Goal: Information Seeking & Learning: Learn about a topic

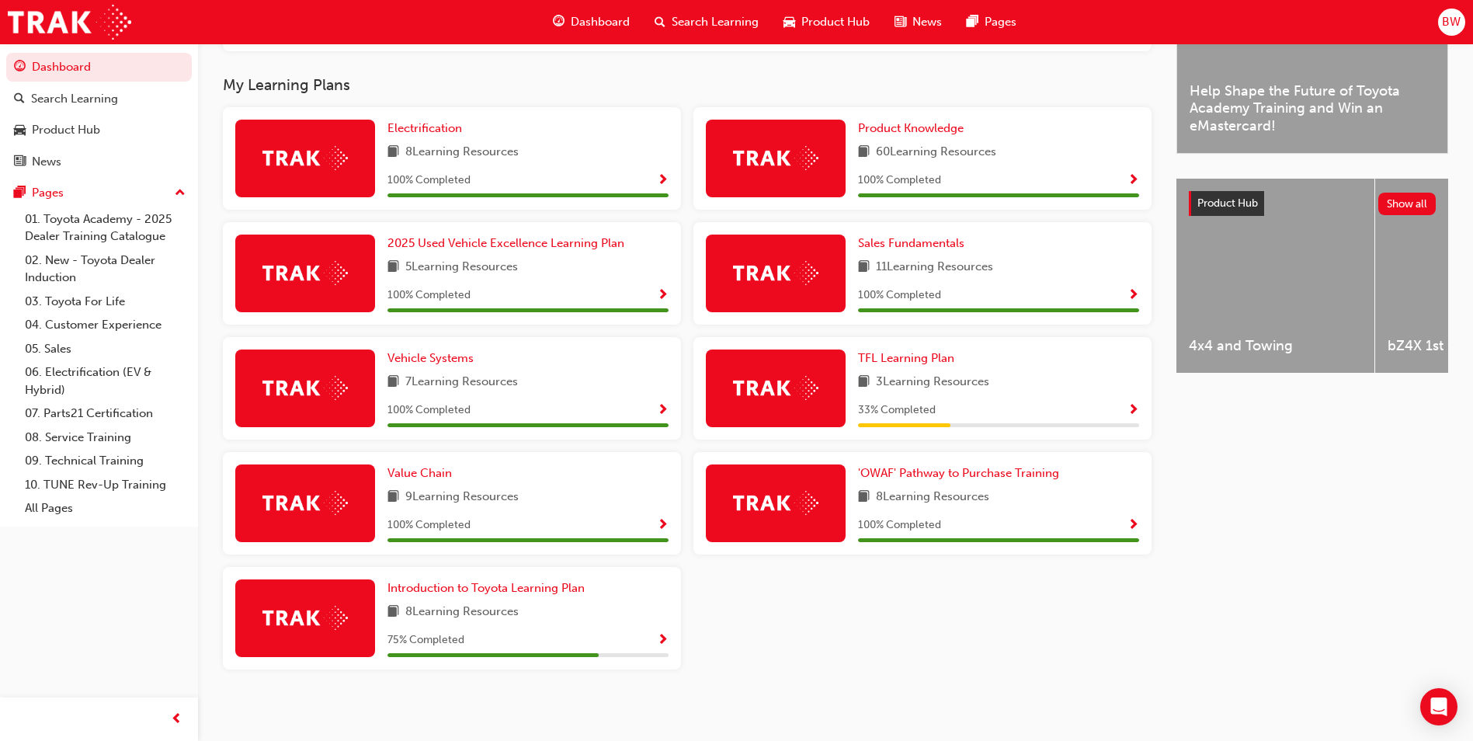
scroll to position [481, 0]
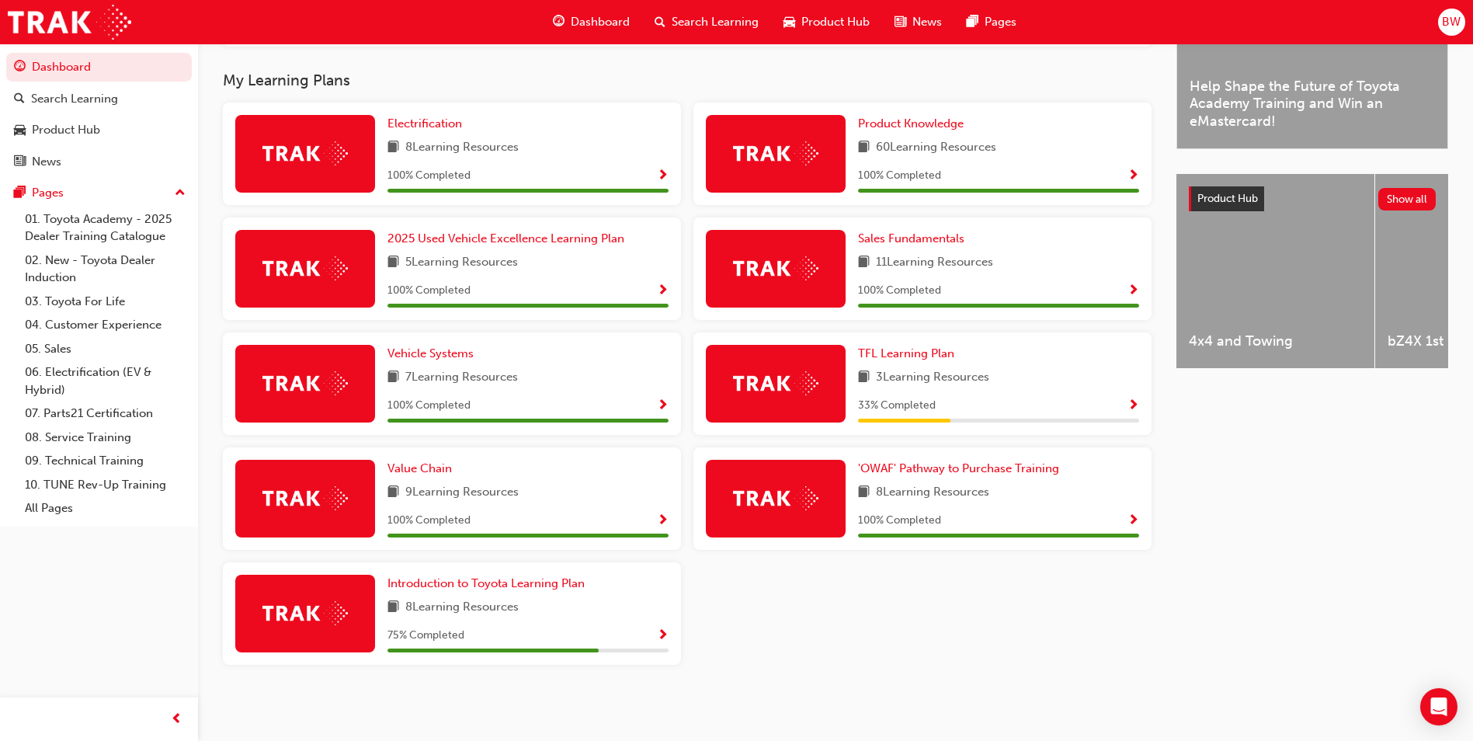
click at [686, 321] on div "Electrification 8 Learning Resources 100 % Completed Product Knowledge 60 Learn…" at bounding box center [687, 389] width 941 height 575
click at [904, 130] on span "Product Knowledge" at bounding box center [911, 123] width 106 height 14
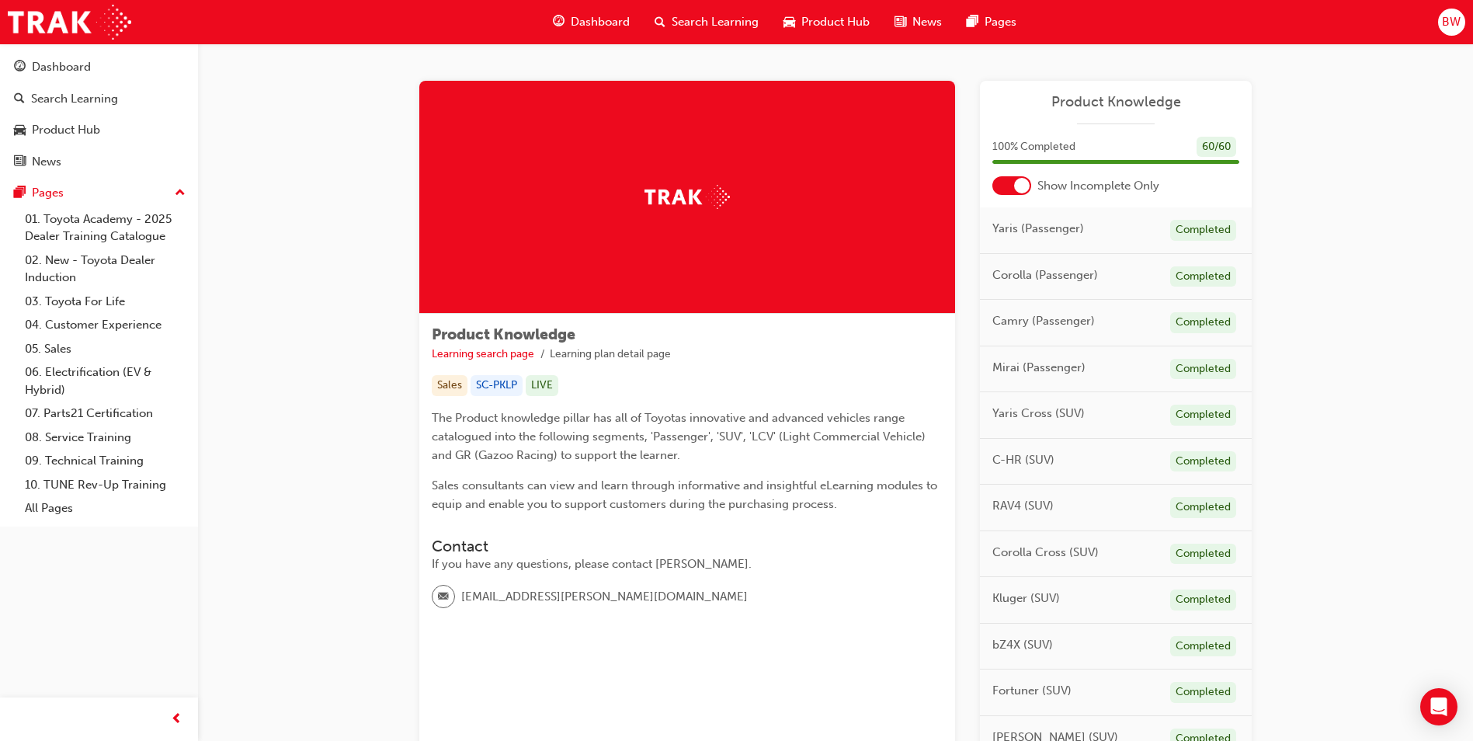
click at [1009, 193] on div at bounding box center [1011, 185] width 39 height 19
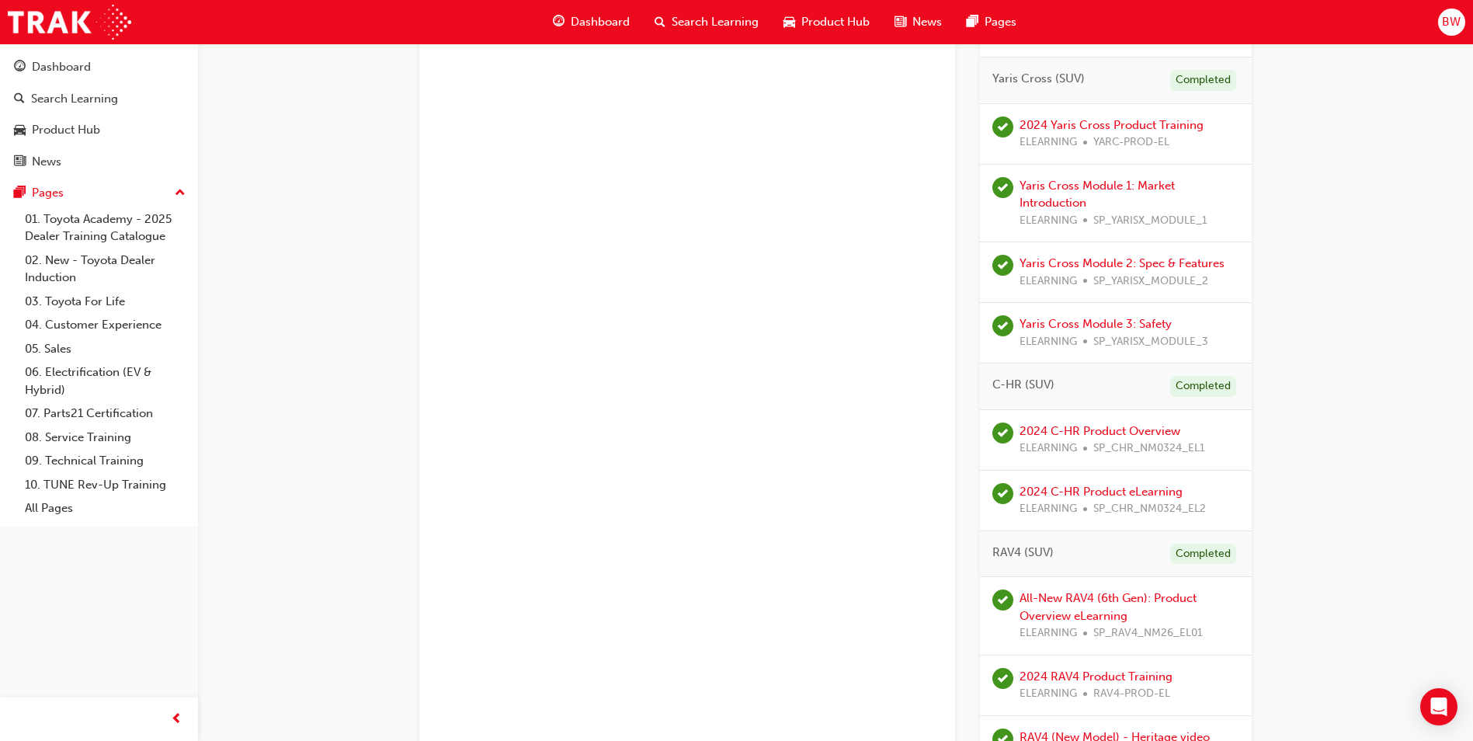
scroll to position [1087, 0]
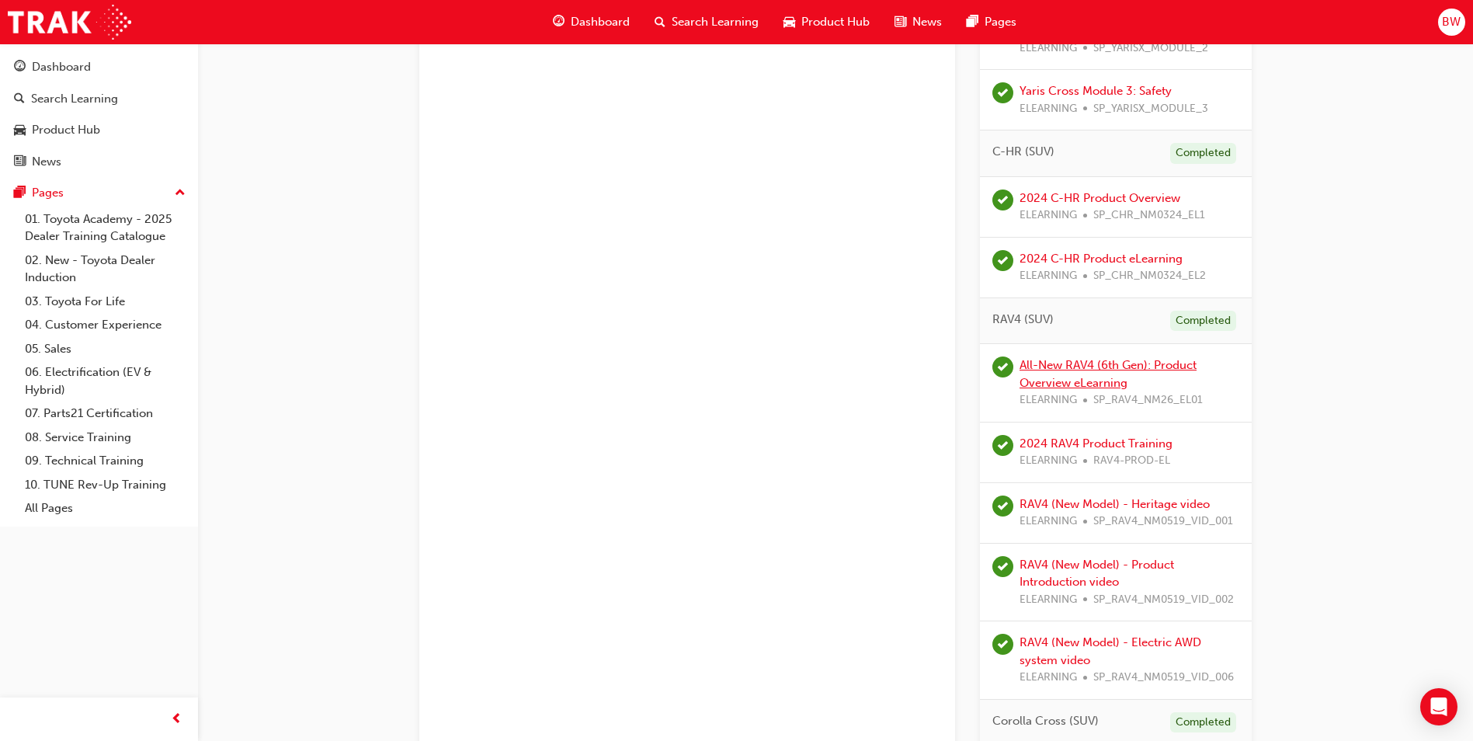
click at [1115, 370] on link "All-New RAV4 (6th Gen): Product Overview eLearning" at bounding box center [1107, 374] width 177 height 32
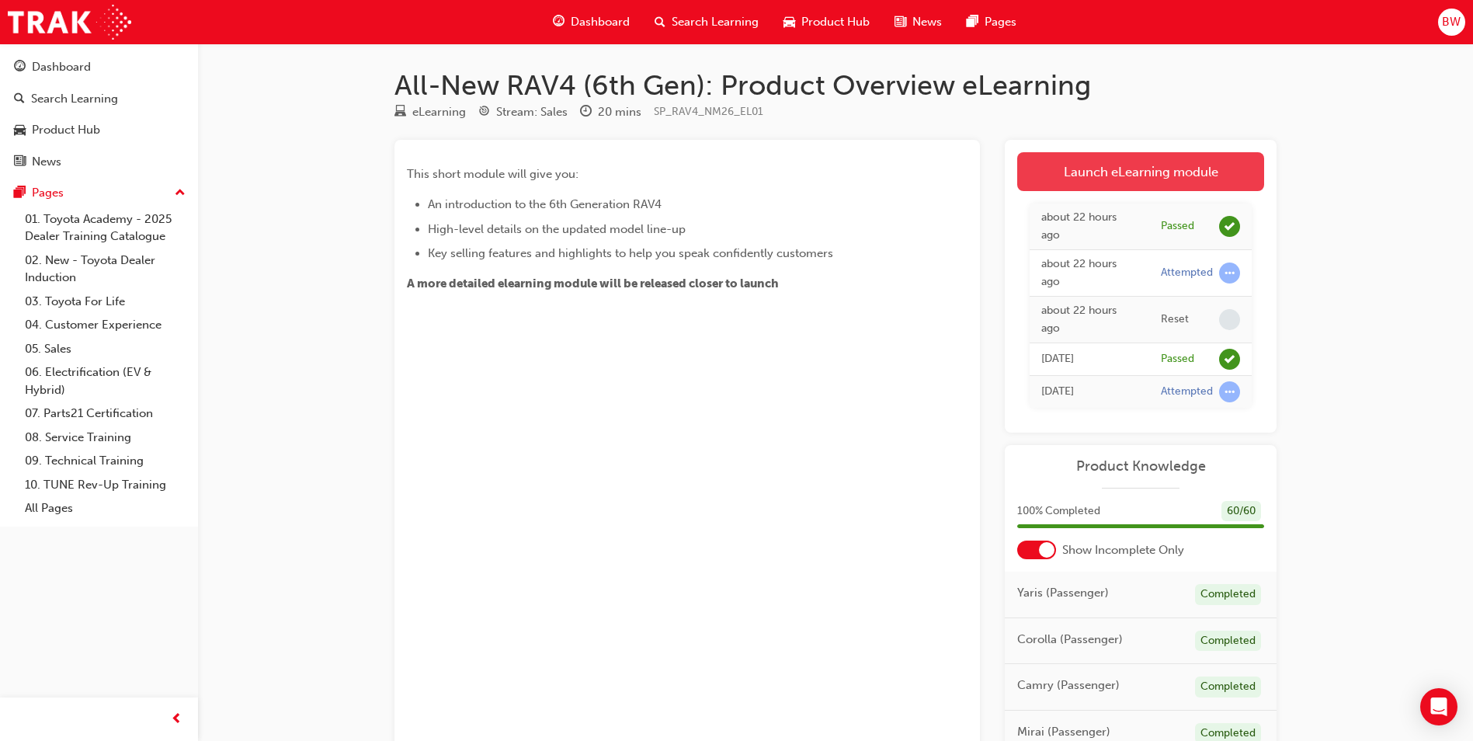
click at [1137, 161] on link "Launch eLearning module" at bounding box center [1140, 171] width 247 height 39
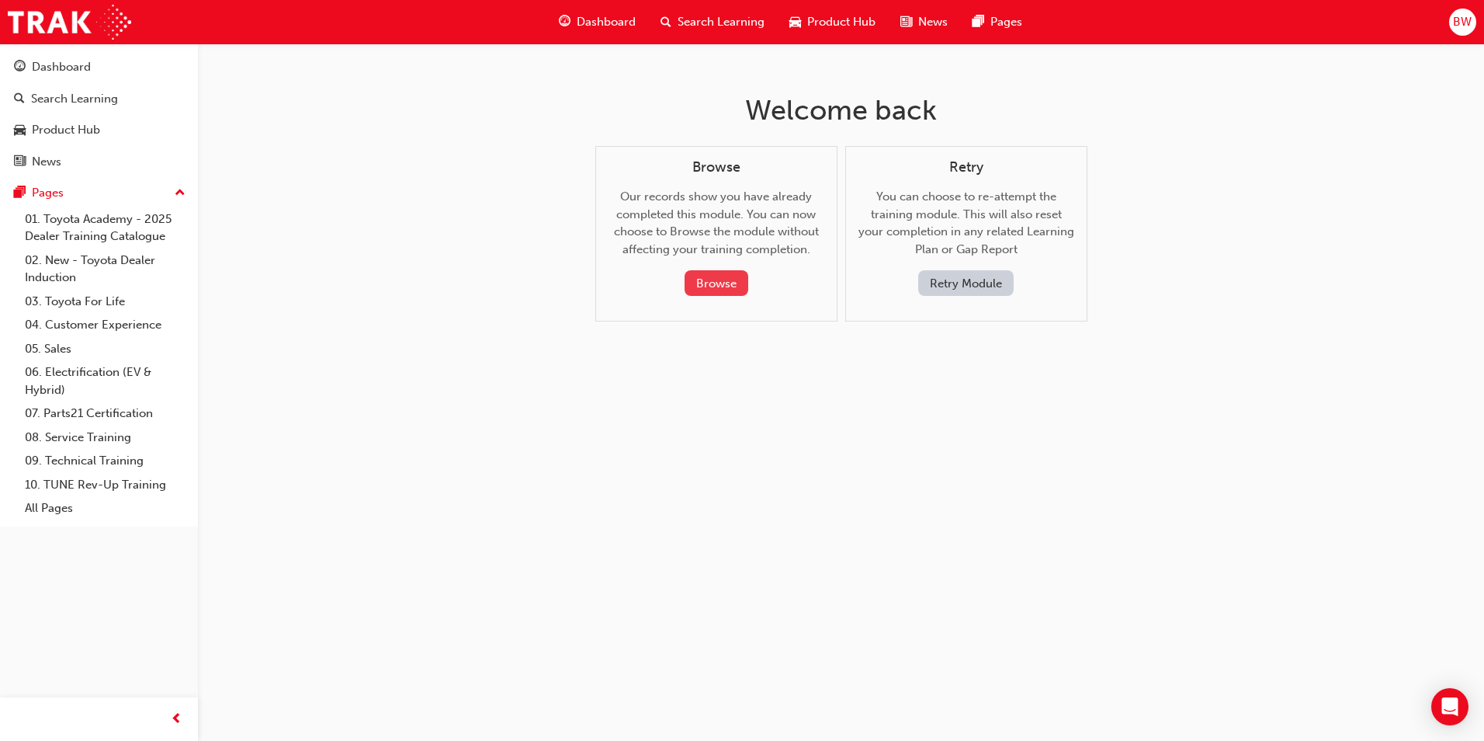
click at [719, 273] on button "Browse" at bounding box center [717, 283] width 64 height 26
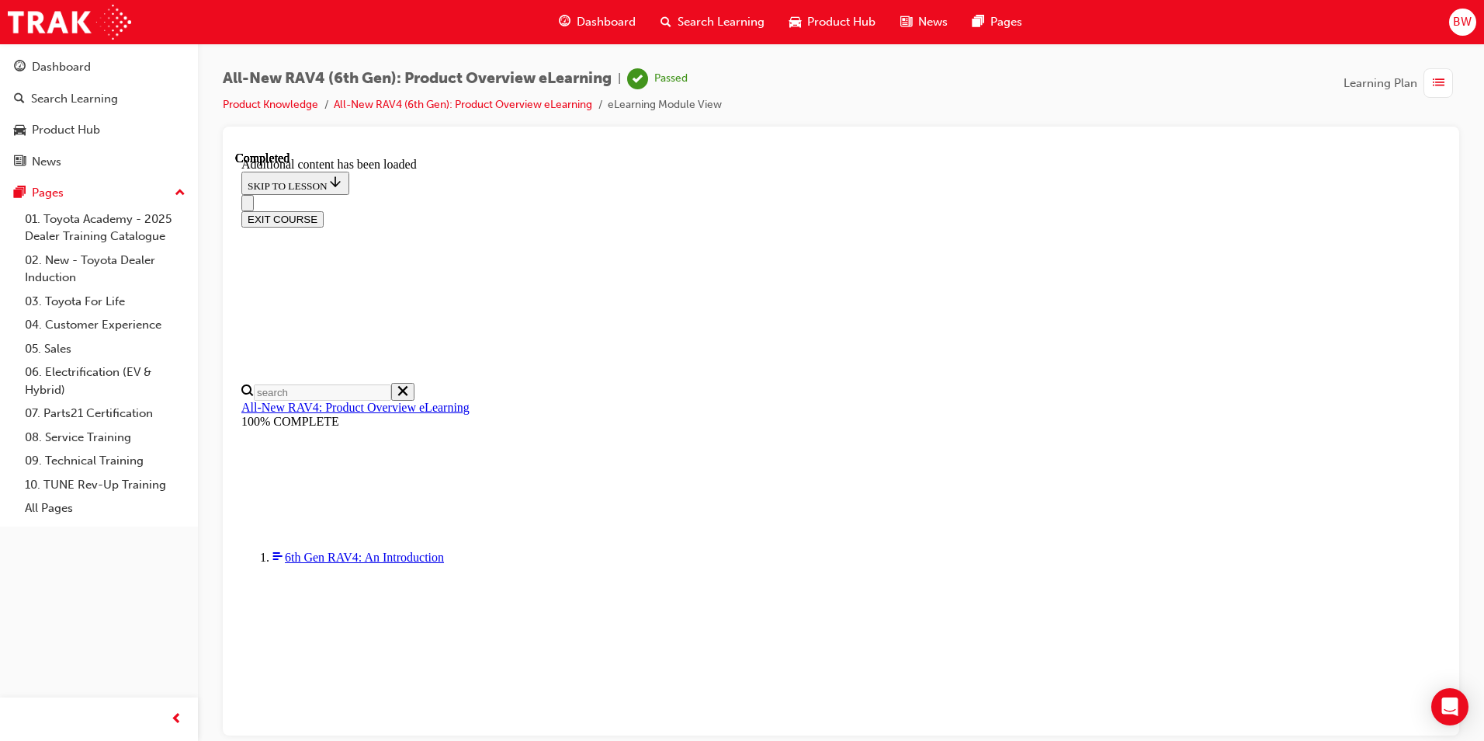
scroll to position [54, 0]
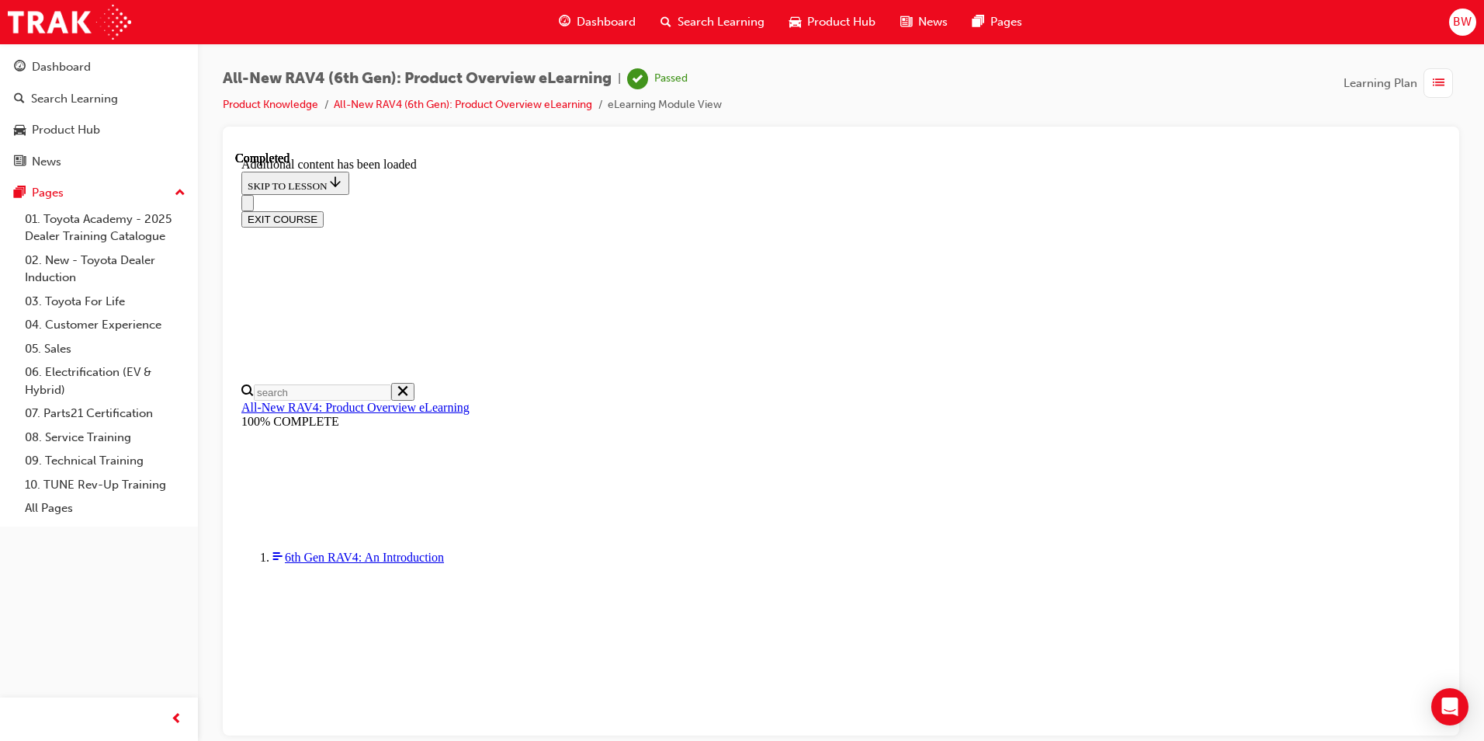
drag, startPoint x: 703, startPoint y: 387, endPoint x: 756, endPoint y: 444, distance: 77.5
drag, startPoint x: 756, startPoint y: 444, endPoint x: 785, endPoint y: 509, distance: 71.3
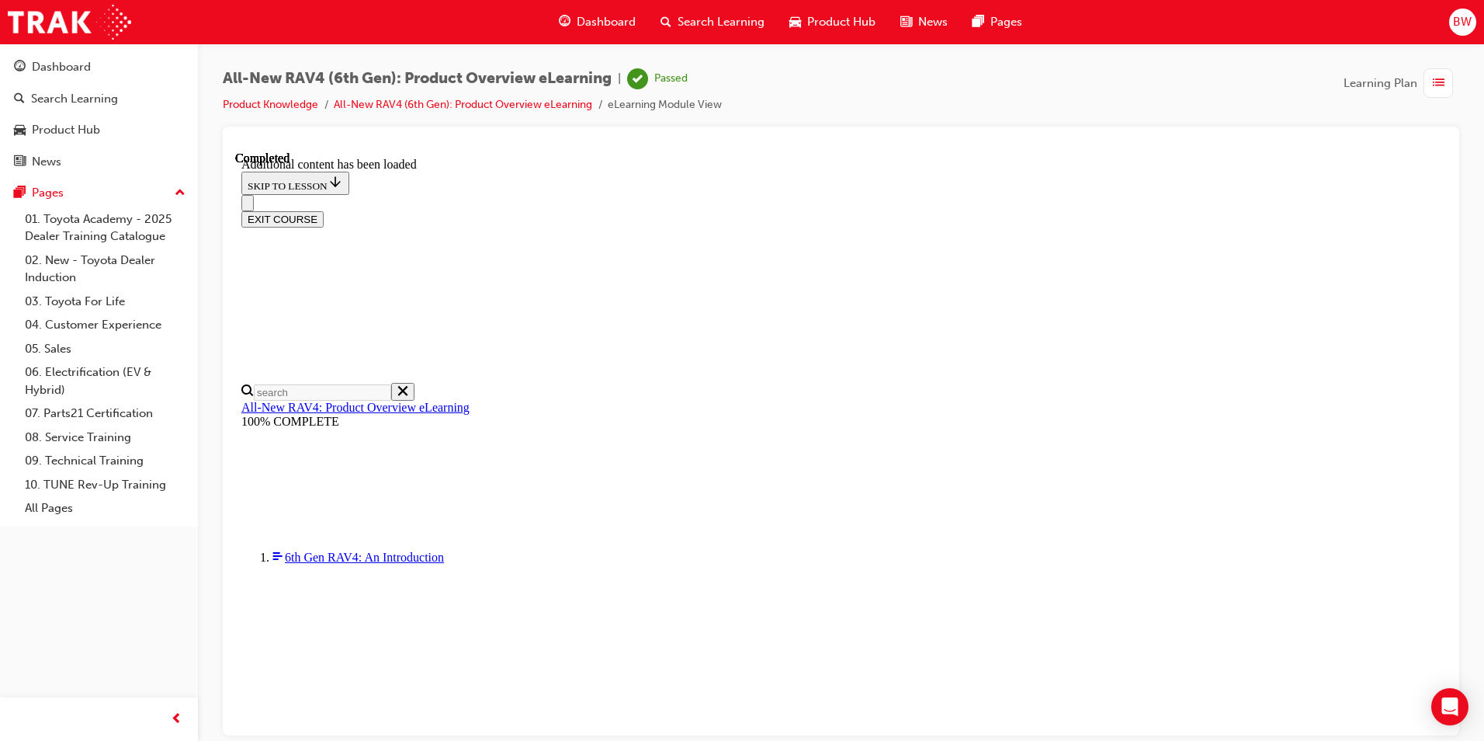
scroll to position [2151, 0]
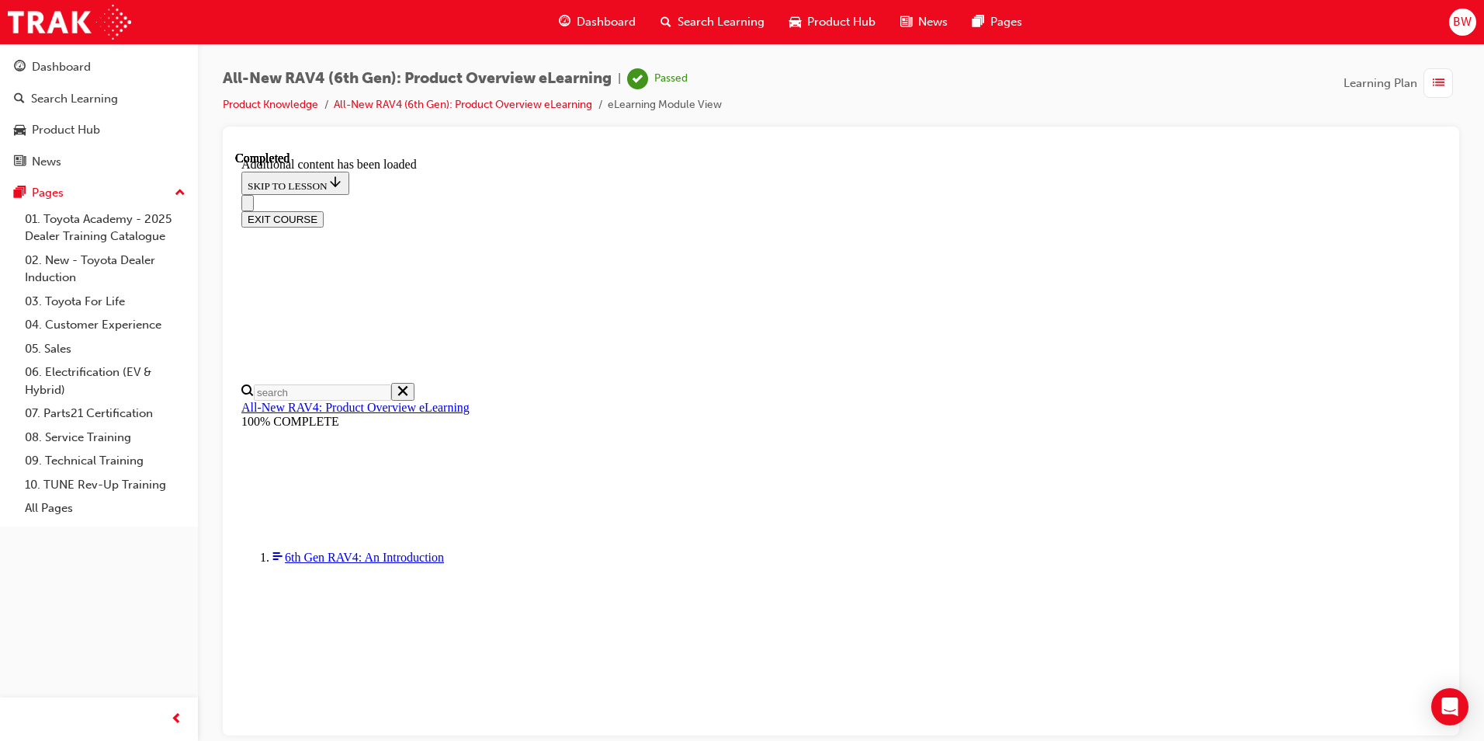
scroll to position [0, 0]
drag, startPoint x: 697, startPoint y: 384, endPoint x: 1075, endPoint y: 592, distance: 431.9
copy ul "TSS 4.0 17-inch dark grey alloy wheels LED auto-levelling headlamps 10.5-inch "…"
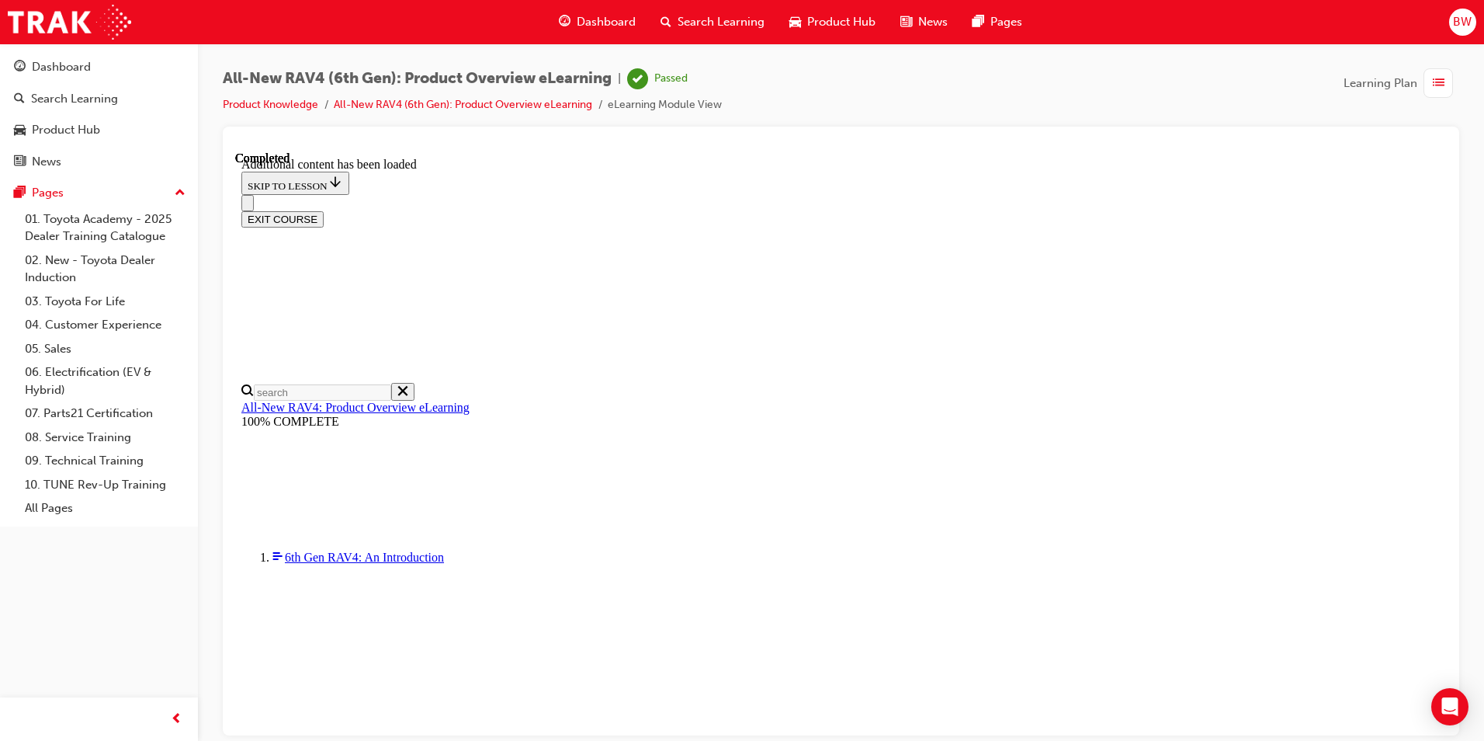
drag, startPoint x: 720, startPoint y: 426, endPoint x: 881, endPoint y: 533, distance: 193.2
copy ul "18-inch alloy wheels Privacy rear and side glass Leather-accented shift knob an…"
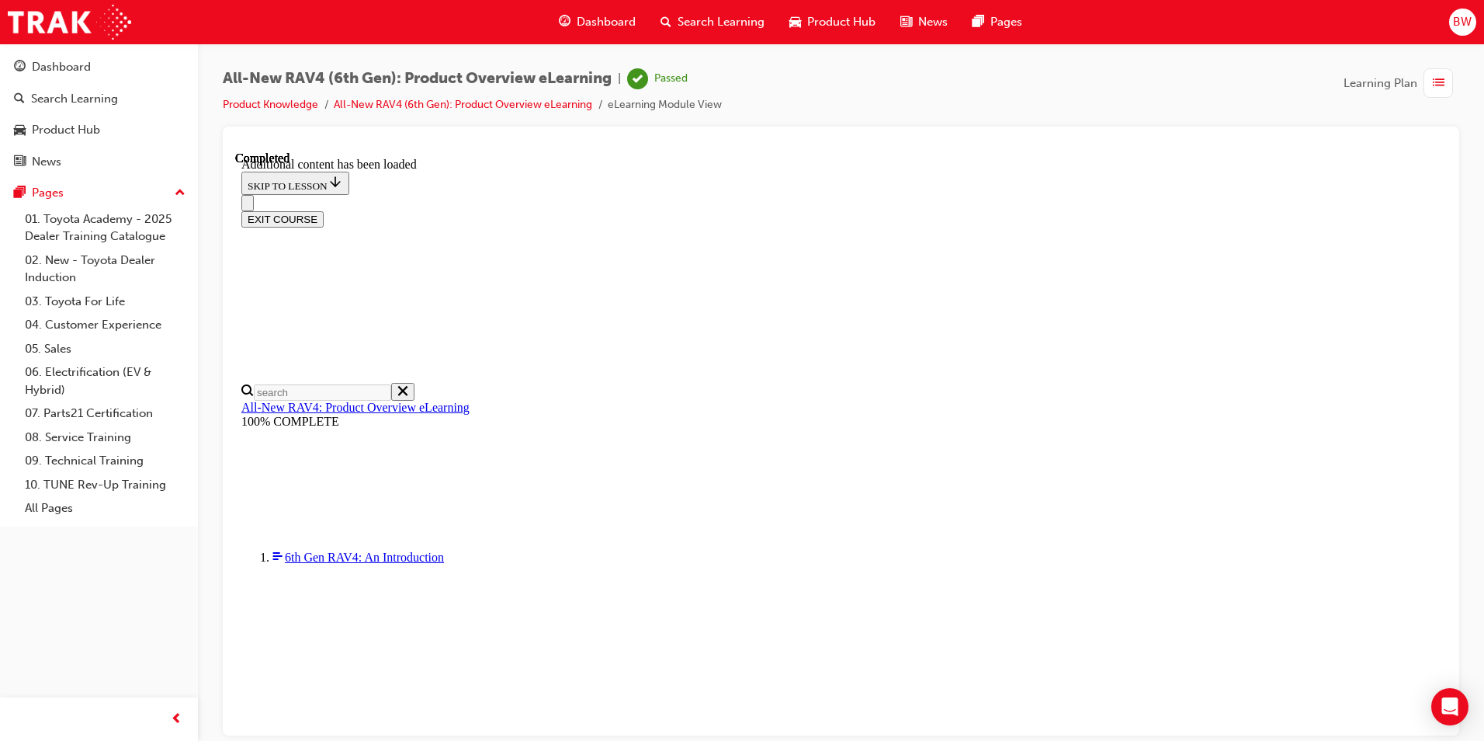
drag, startPoint x: 693, startPoint y: 402, endPoint x: 1079, endPoint y: 609, distance: 438.0
copy ul "'EDGE' exclusive 18" alloy wheels 'EDGE' exterior, unique front and rear bumper…"
drag, startPoint x: 689, startPoint y: 399, endPoint x: 832, endPoint y: 691, distance: 325.0
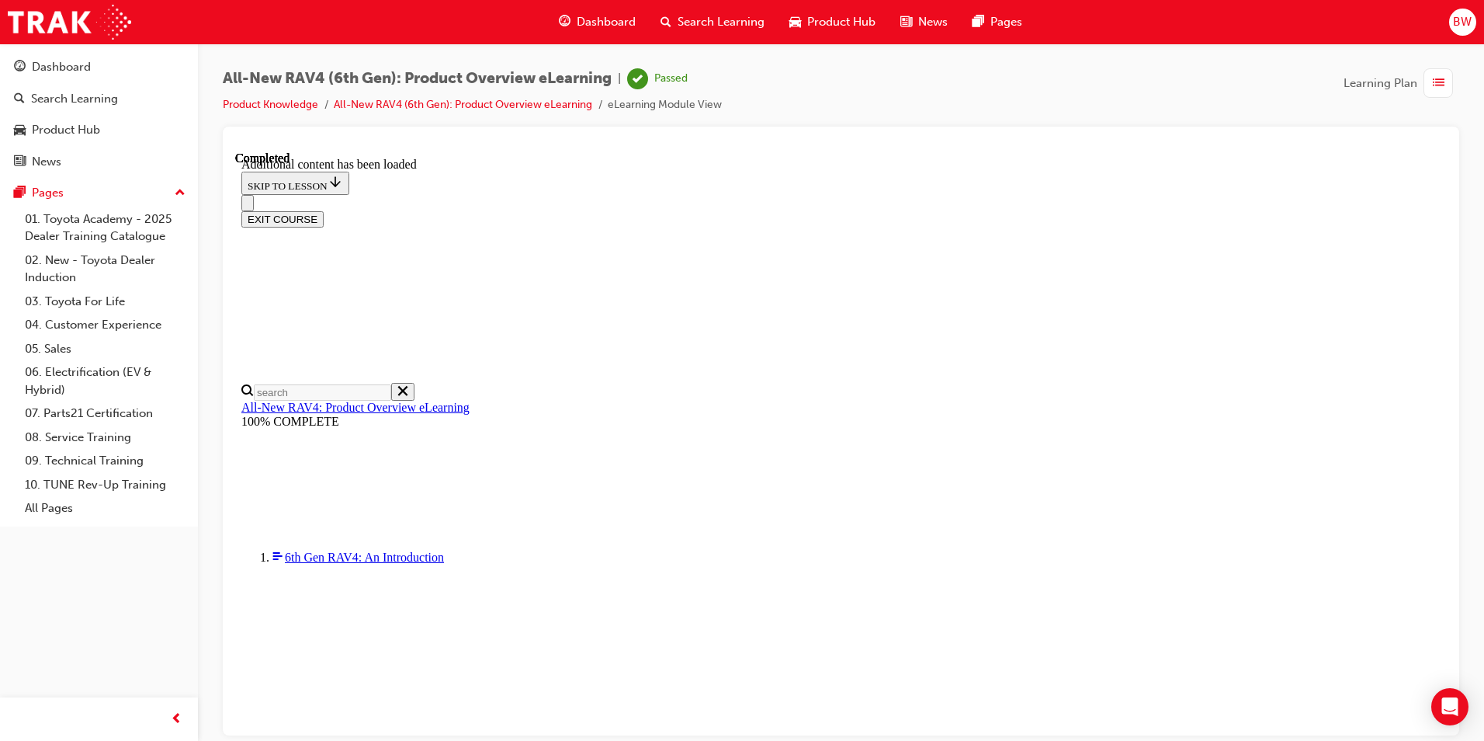
copy ul "20-inch black alloy wheels Dark stainless steel-look moulding Black front and r…"
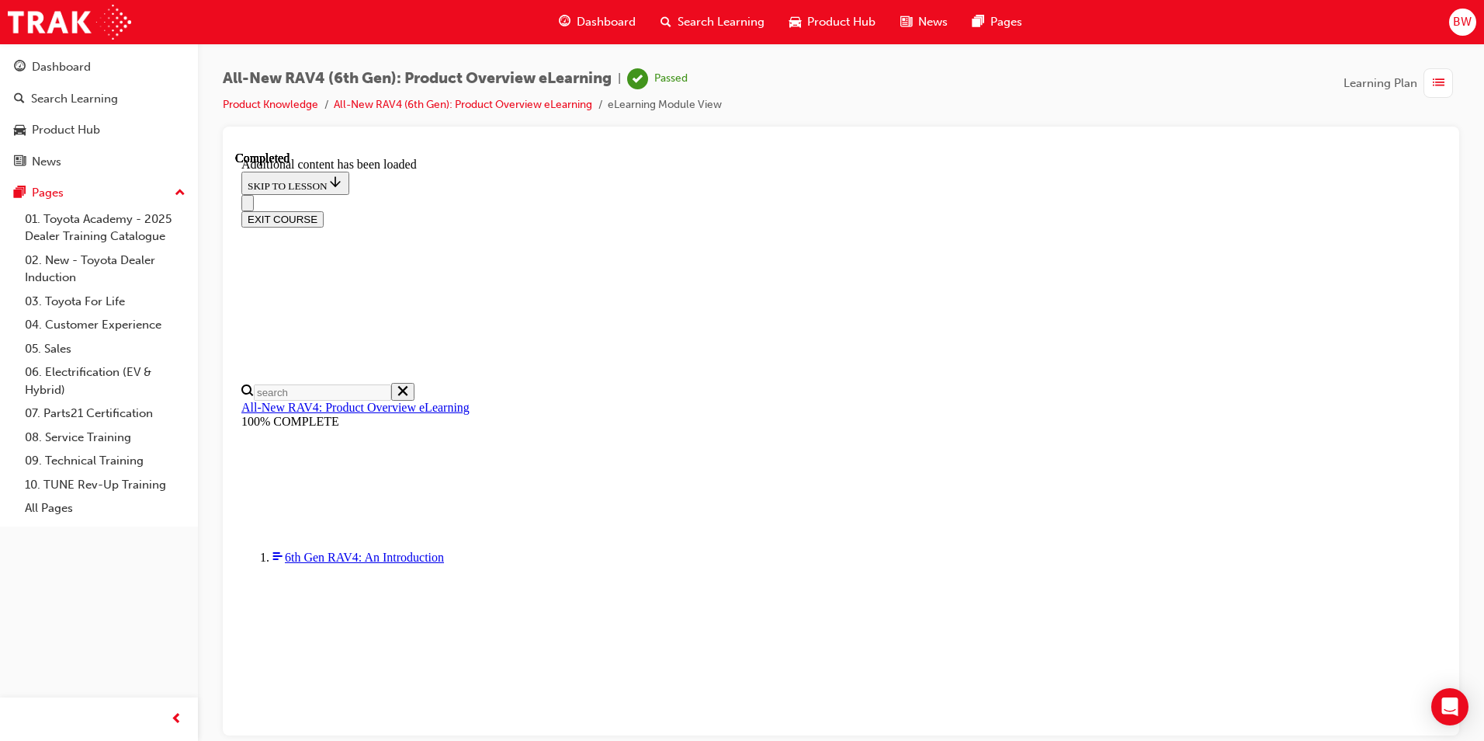
scroll to position [0, 224]
drag, startPoint x: 695, startPoint y: 401, endPoint x: 1018, endPoint y: 601, distance: 379.6
copy ul "20-inch machined black alloy wheels High-grade LED headlamps Tilt and slide pan…"
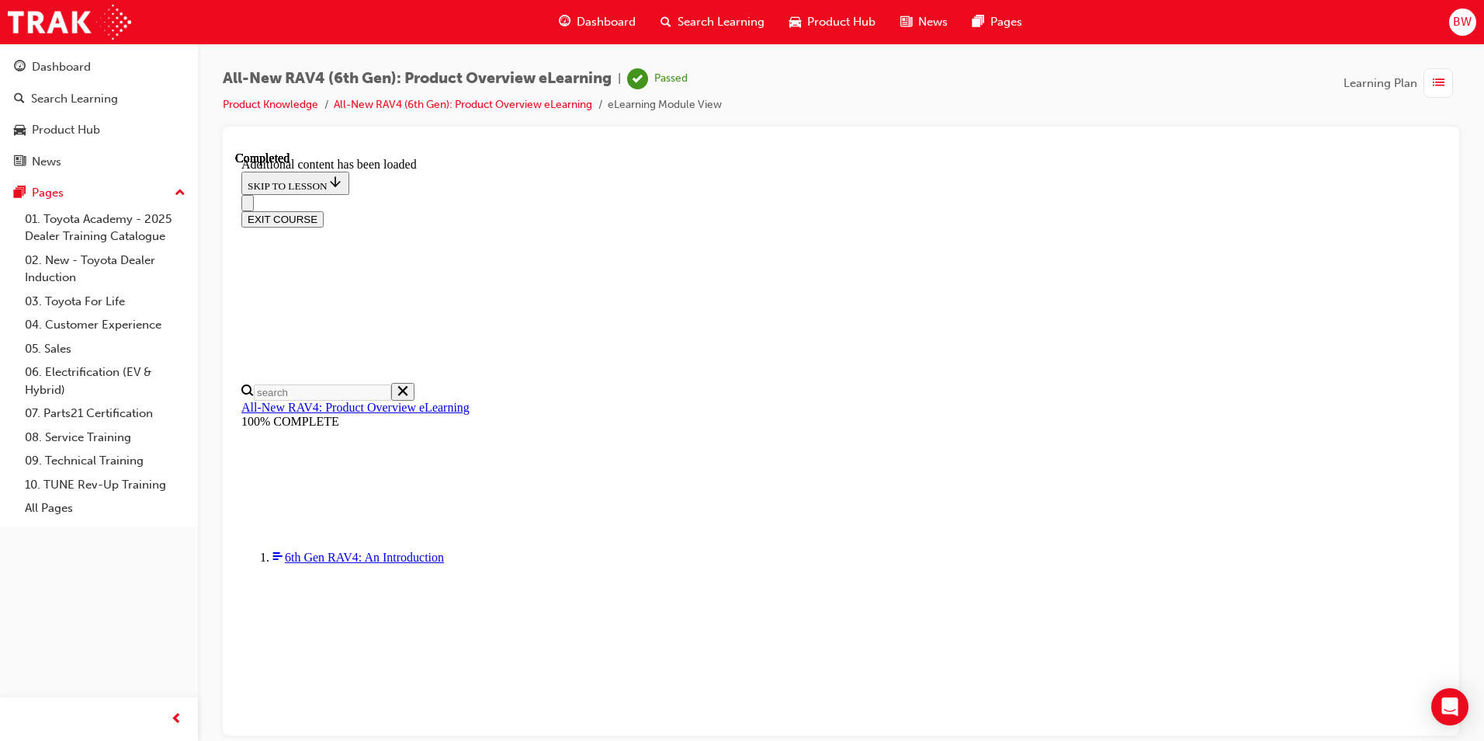
drag, startPoint x: 693, startPoint y: 408, endPoint x: 1201, endPoint y: 531, distance: 522.4
copy ul "GR-themed front and rear bumpers Wing-type spoiler 20-inch machined alloy wheel…"
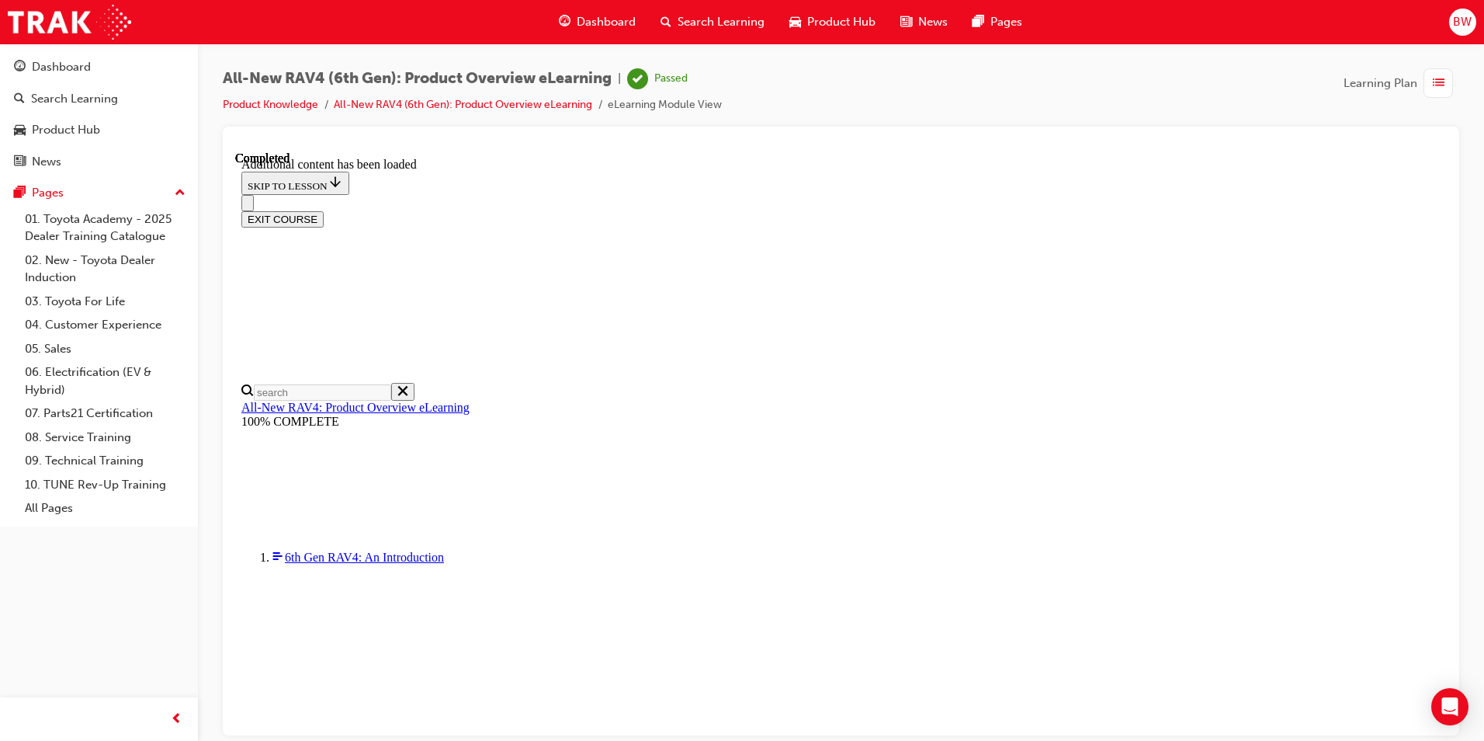
drag, startPoint x: 771, startPoint y: 557, endPoint x: 847, endPoint y: 482, distance: 107.1
copy div "Climate Concierge is like an advanced version of climate control. When enabled,…"
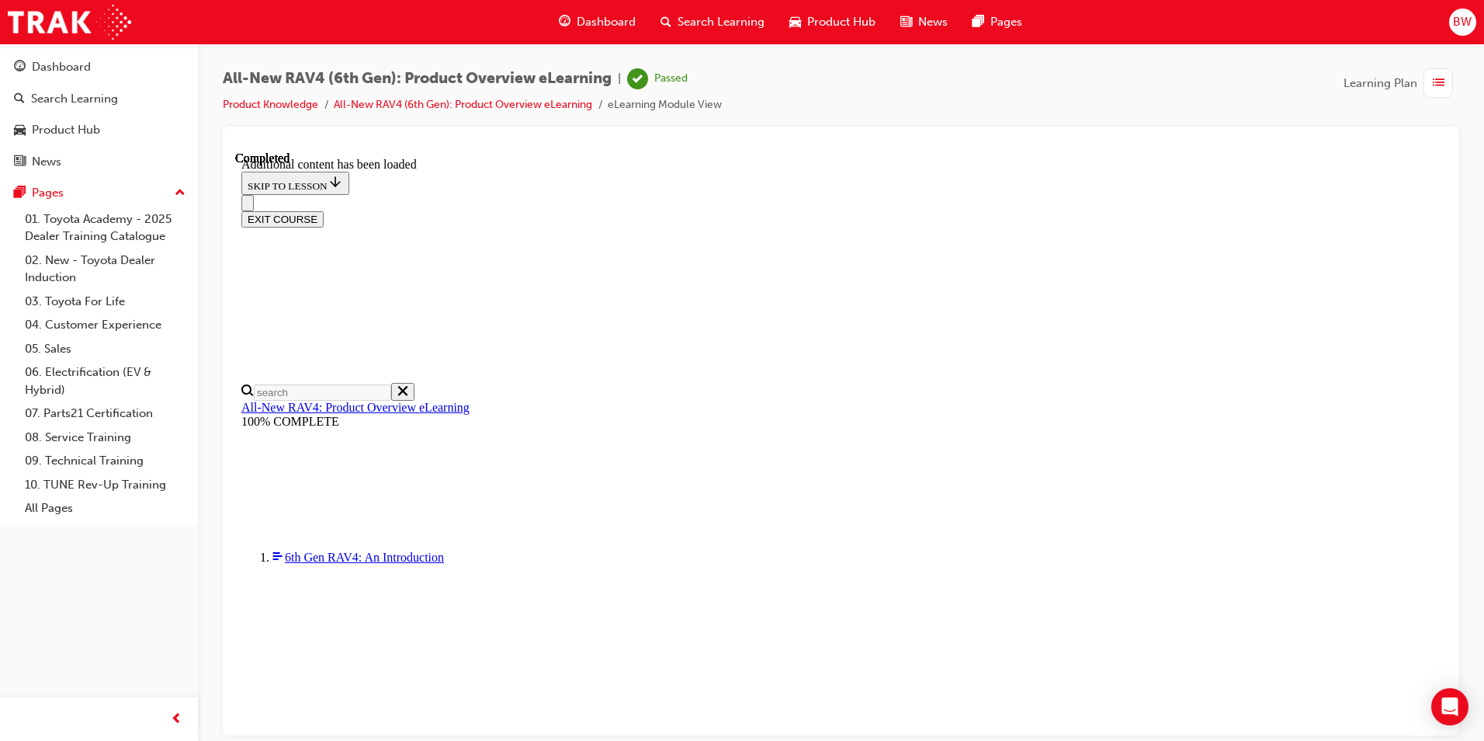
scroll to position [2694, 0]
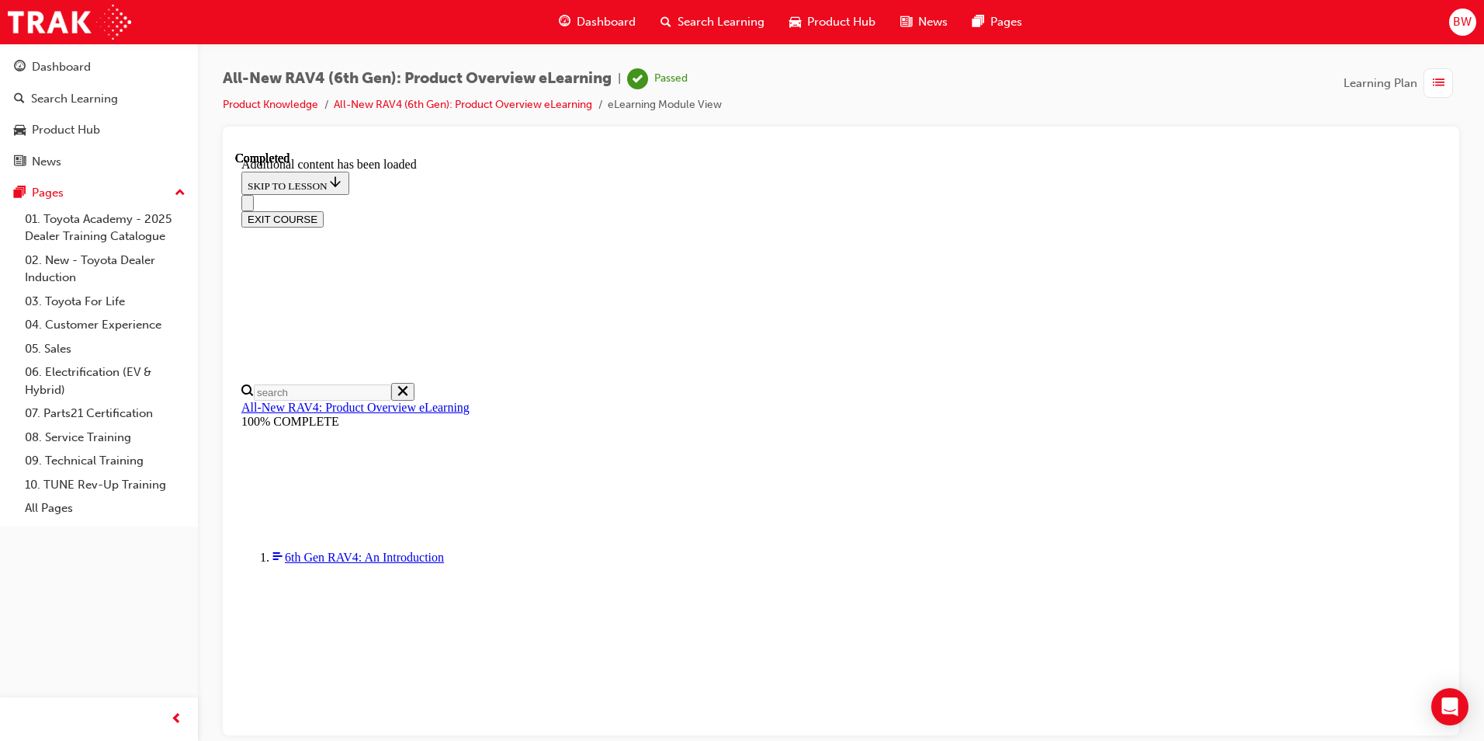
scroll to position [2120, 0]
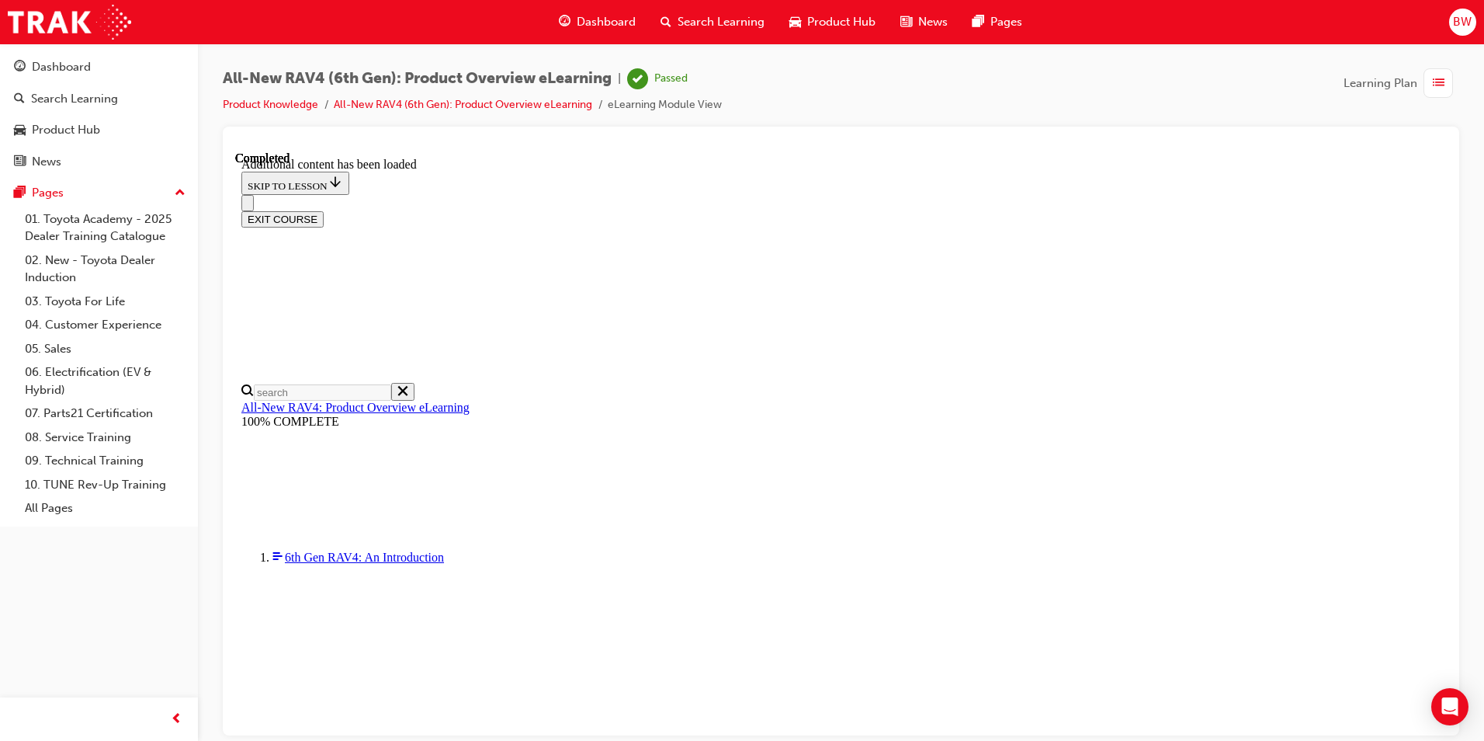
drag, startPoint x: 695, startPoint y: 489, endPoint x: 999, endPoint y: 491, distance: 304.4
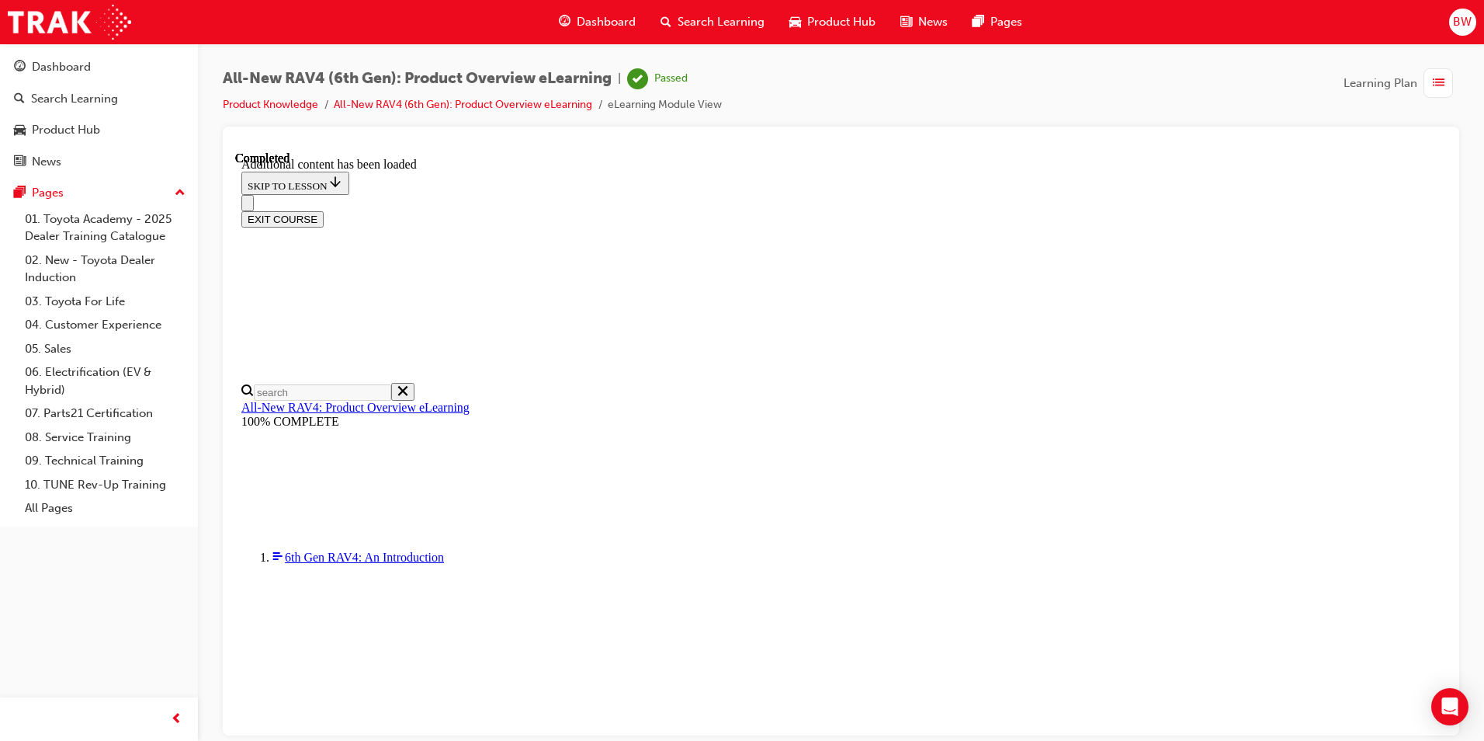
drag, startPoint x: 998, startPoint y: 725, endPoint x: 997, endPoint y: 711, distance: 14.0
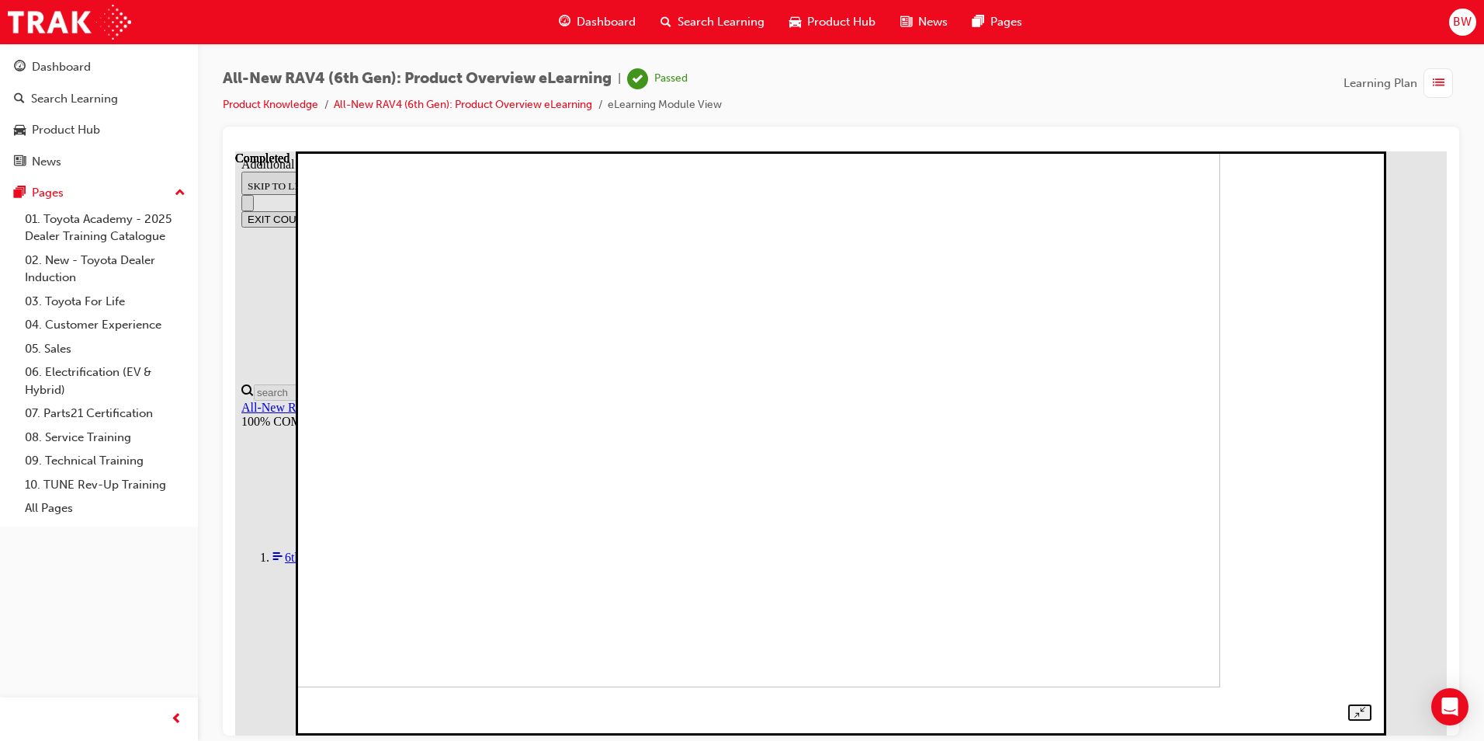
click at [1220, 283] on img at bounding box center [701, 394] width 1038 height 584
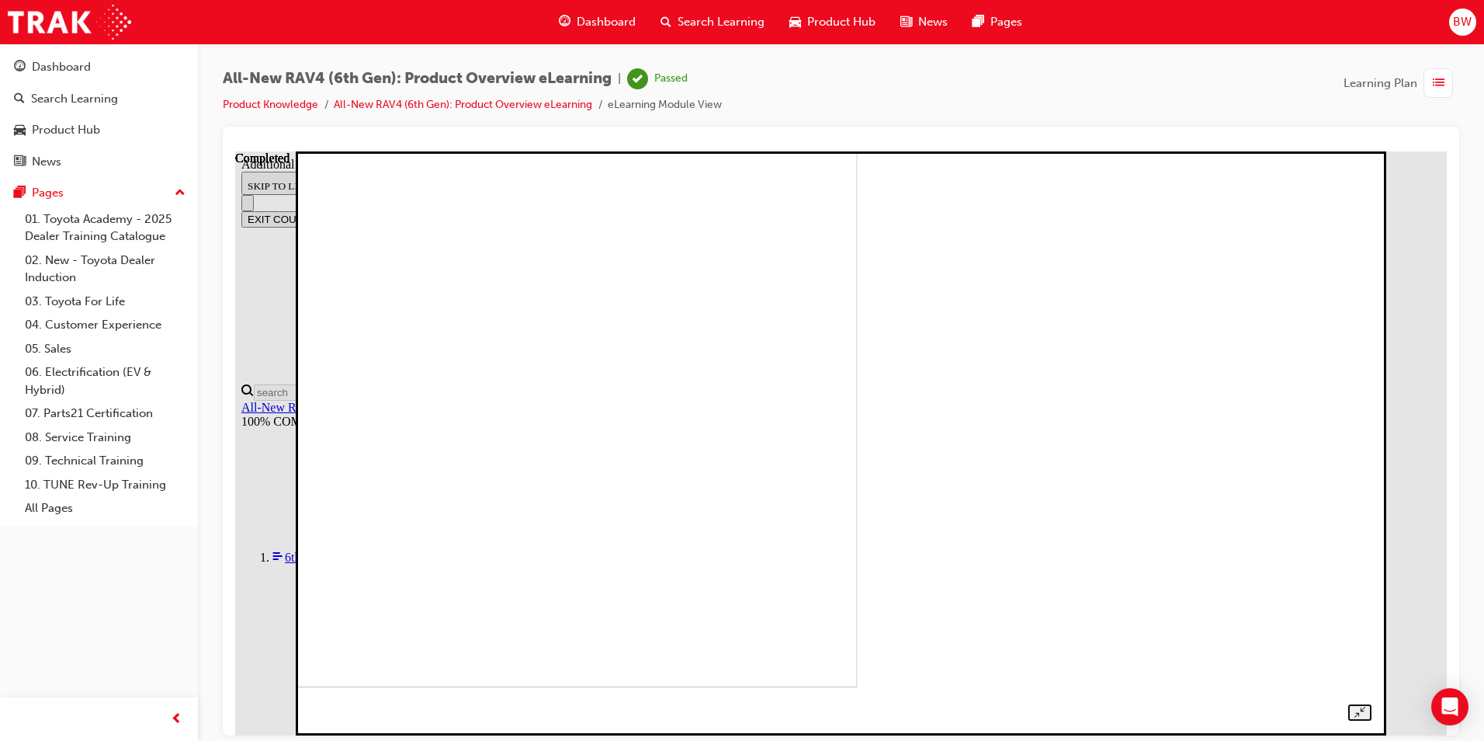
click at [769, 467] on img at bounding box center [339, 394] width 1038 height 584
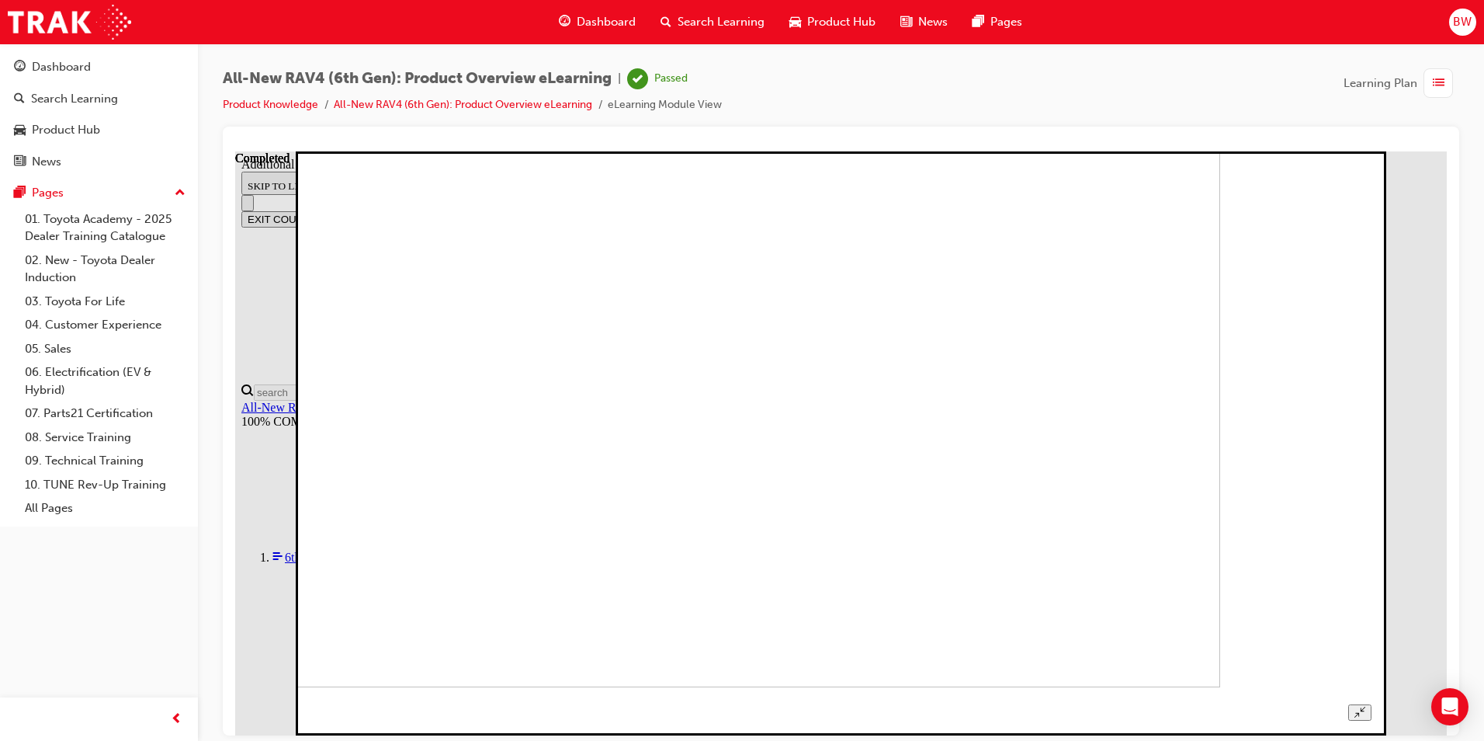
click at [635, 446] on img at bounding box center [701, 394] width 1038 height 584
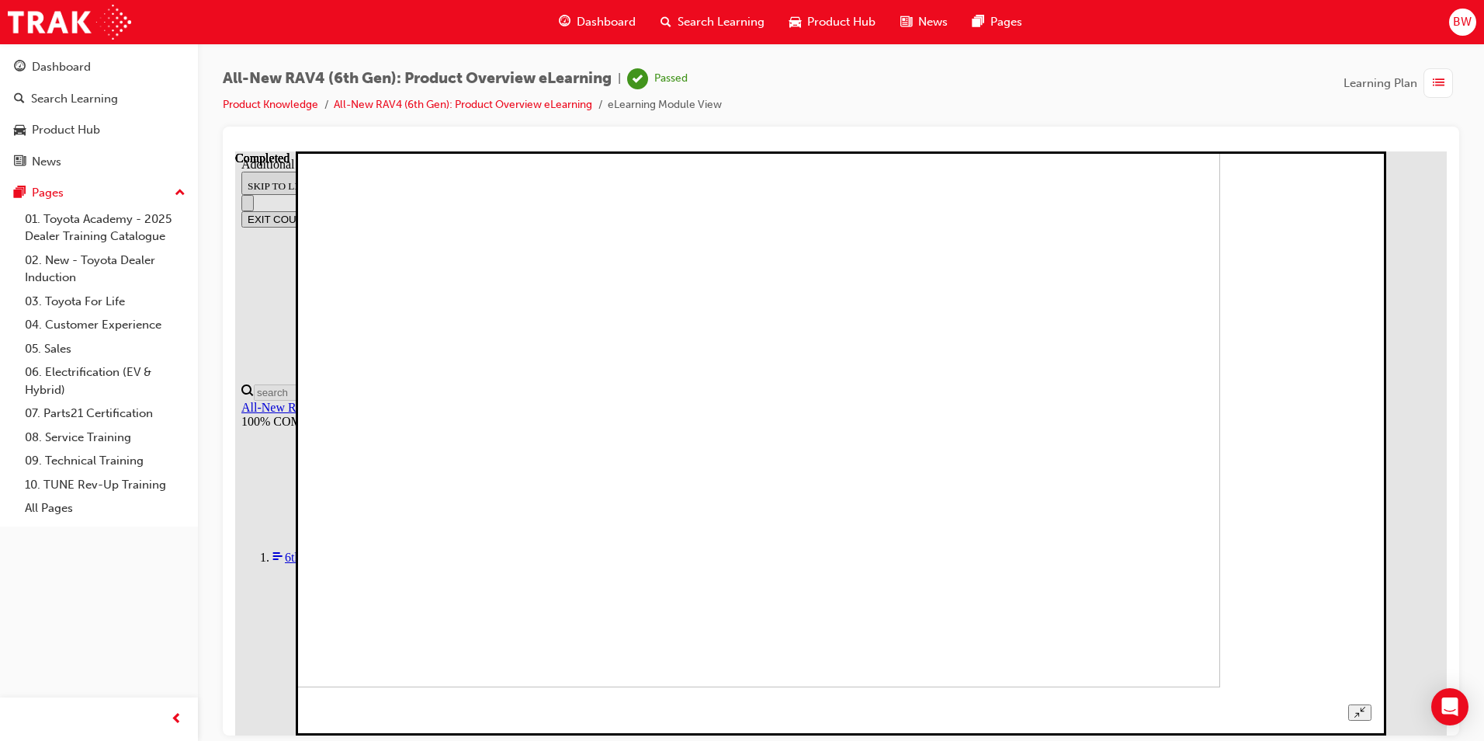
click at [680, 395] on img at bounding box center [701, 394] width 1038 height 584
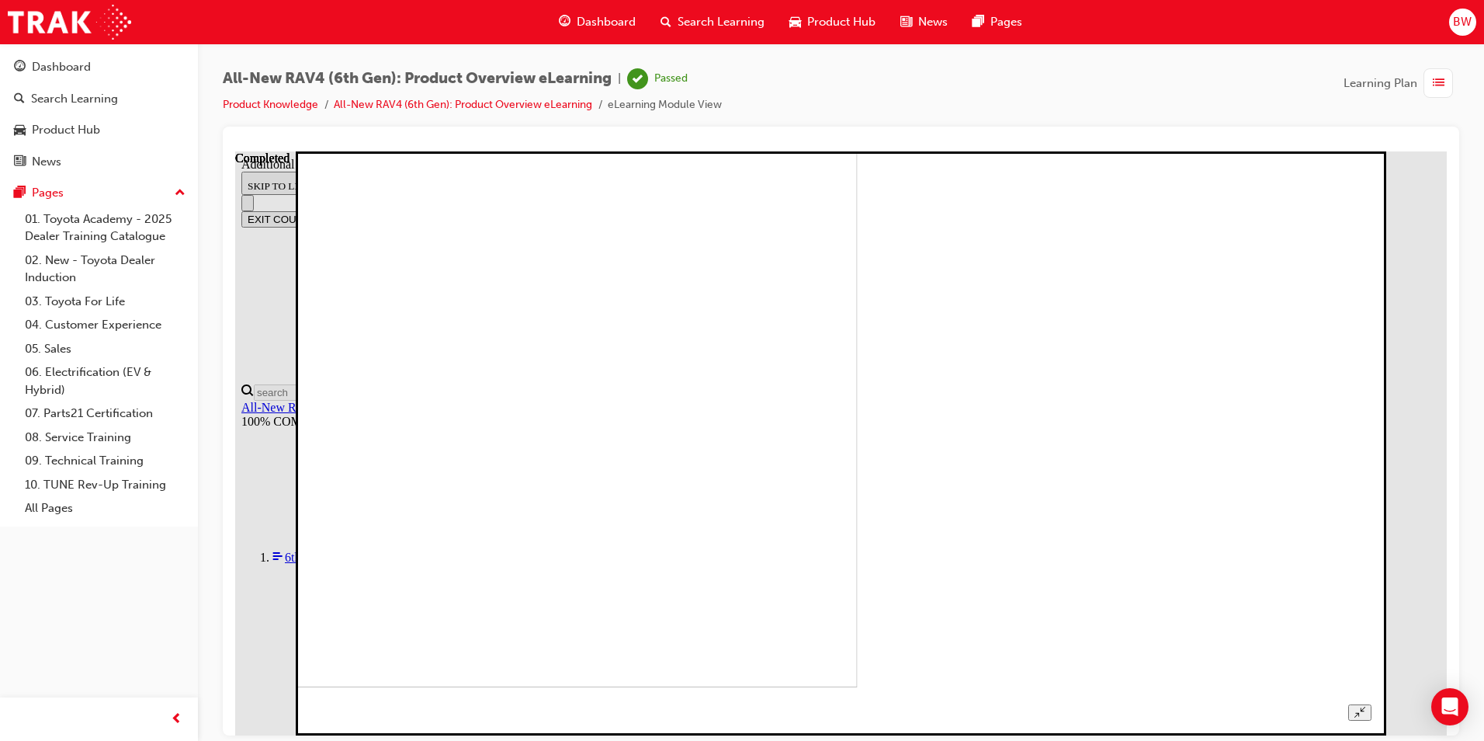
click at [776, 367] on img at bounding box center [339, 394] width 1038 height 584
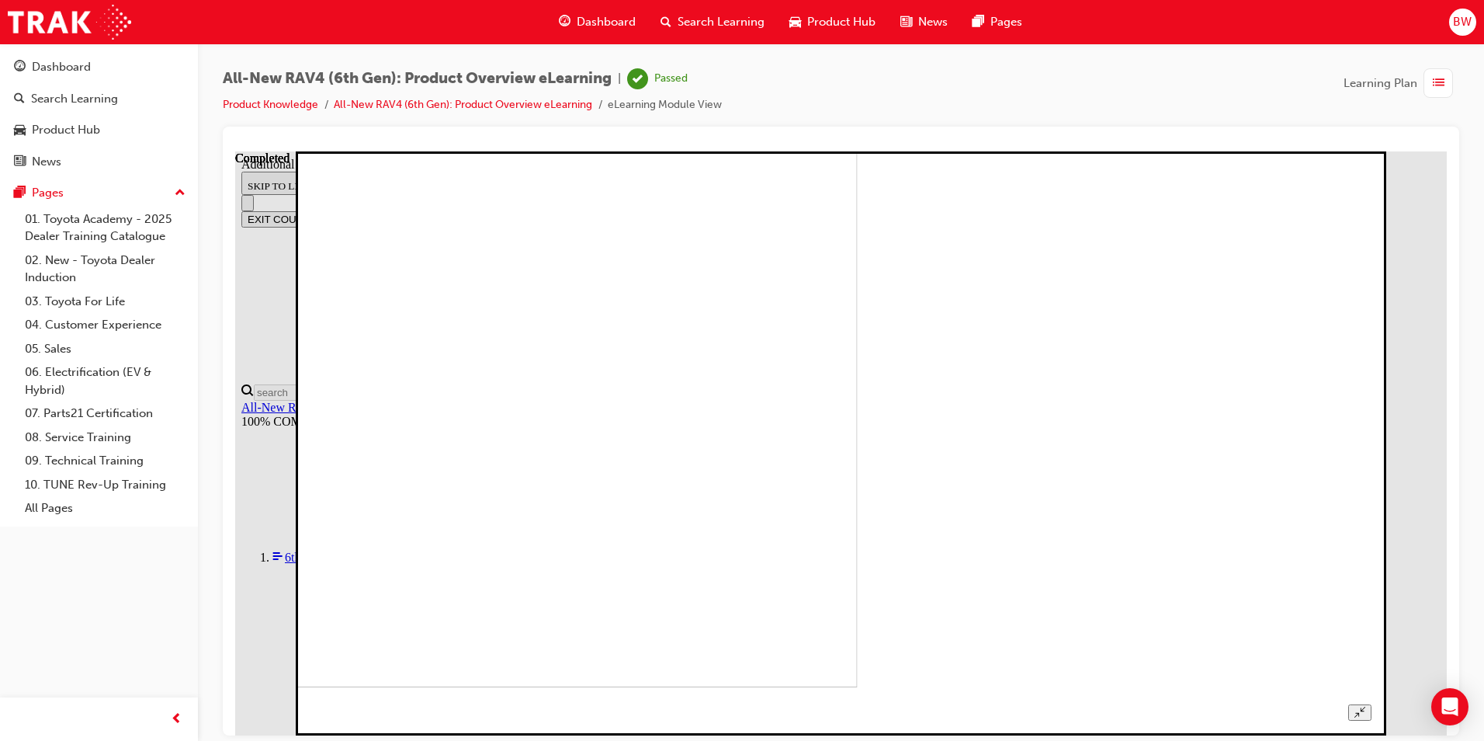
click at [769, 455] on img at bounding box center [339, 394] width 1038 height 584
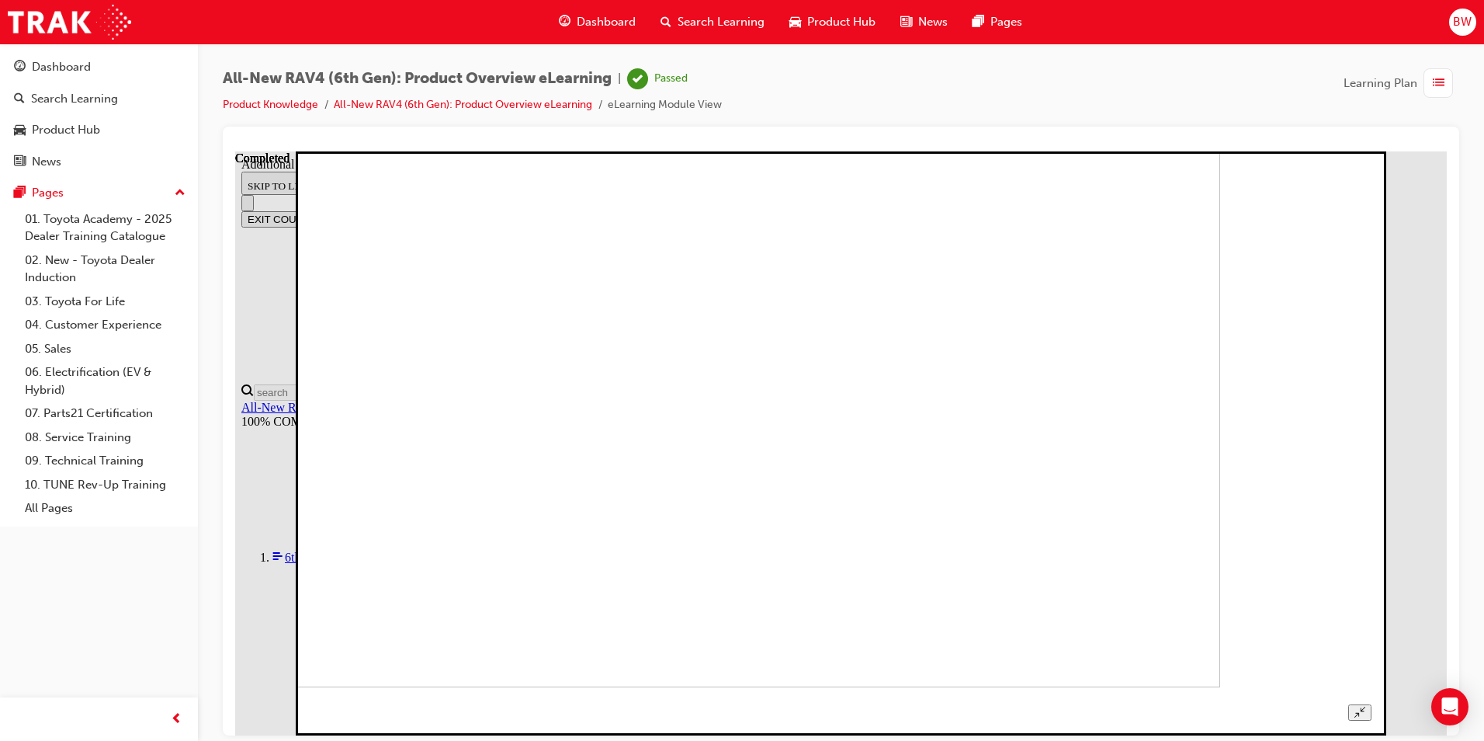
click at [879, 348] on img at bounding box center [701, 394] width 1038 height 584
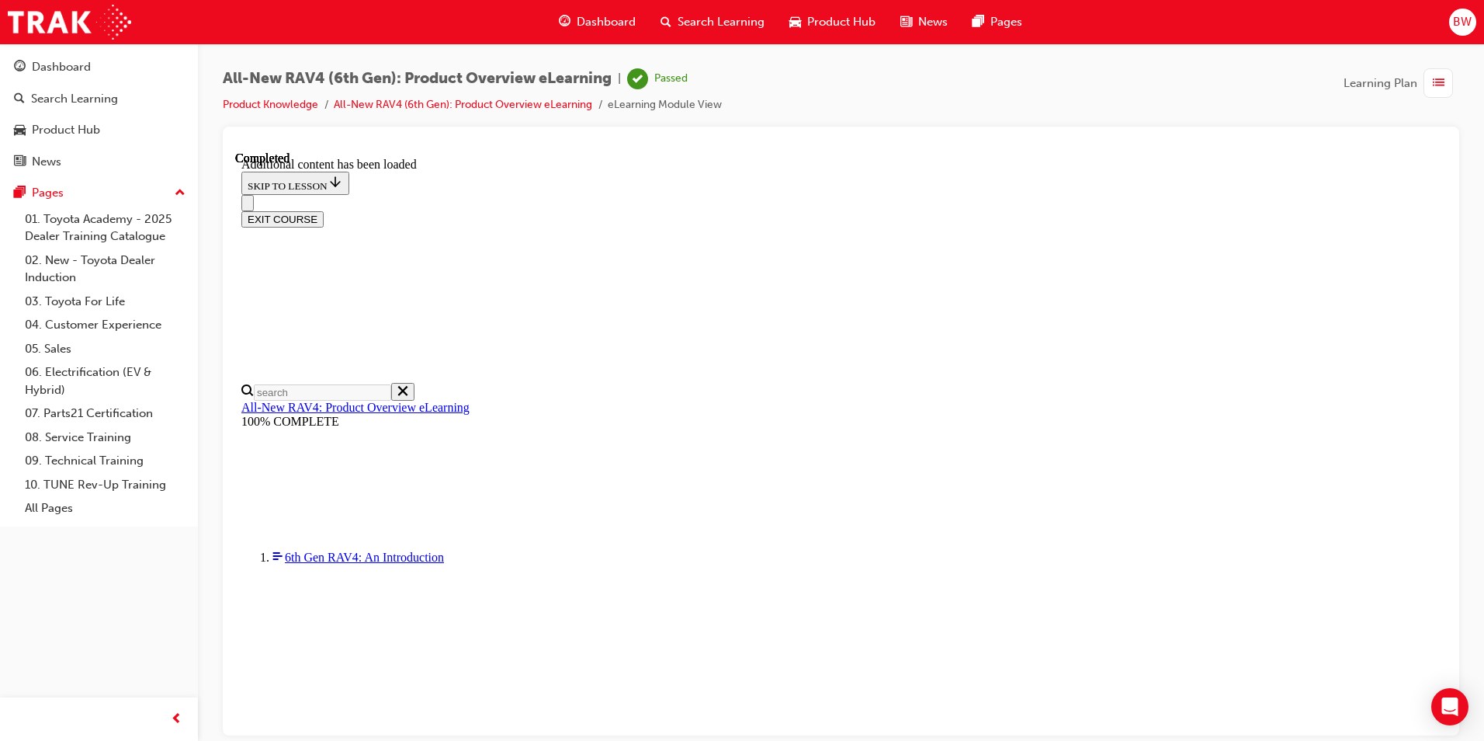
scroll to position [929, 0]
